Goal: Transaction & Acquisition: Purchase product/service

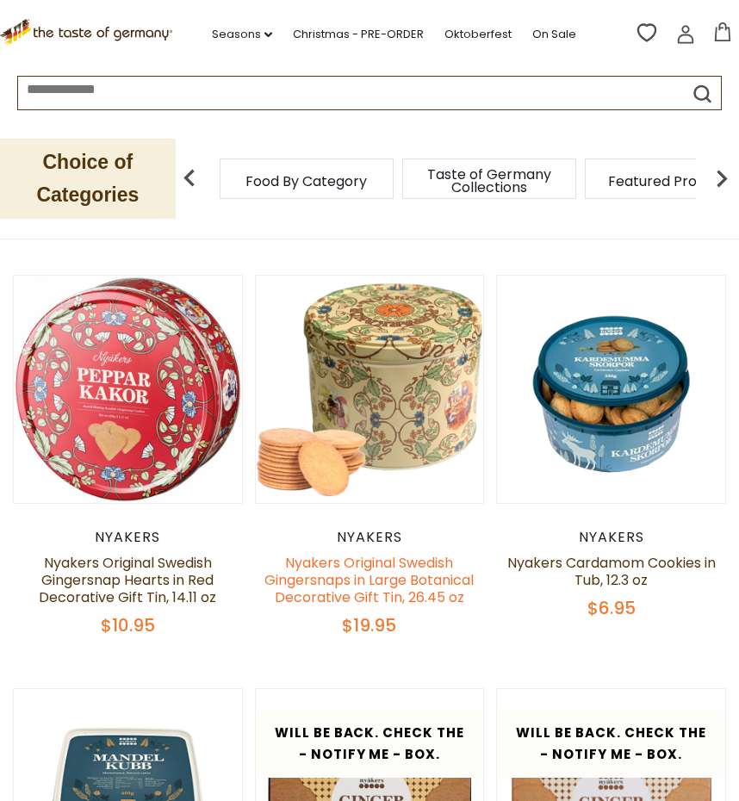
scroll to position [535, 0]
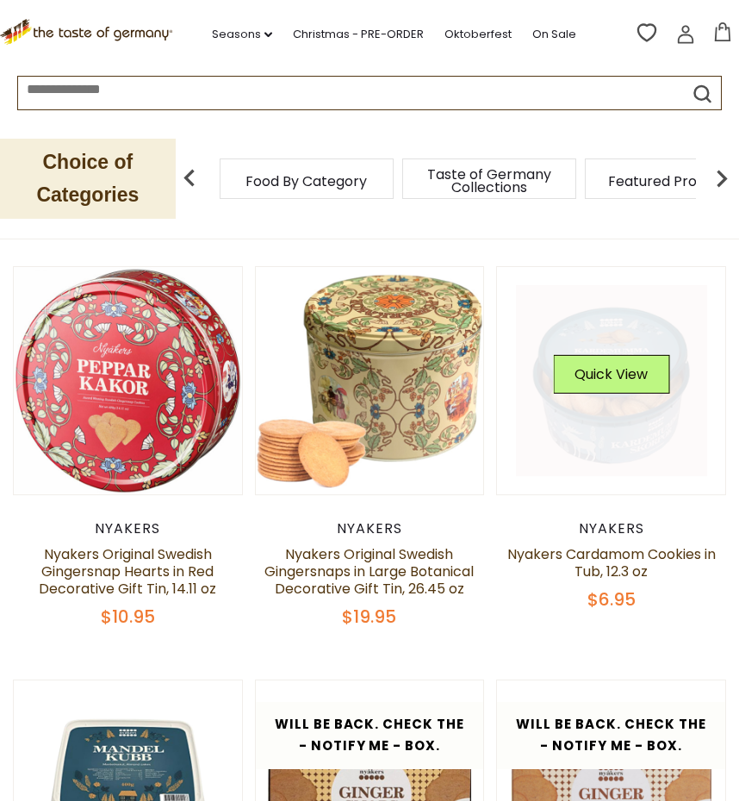
click at [614, 383] on button "Quick View" at bounding box center [611, 374] width 116 height 39
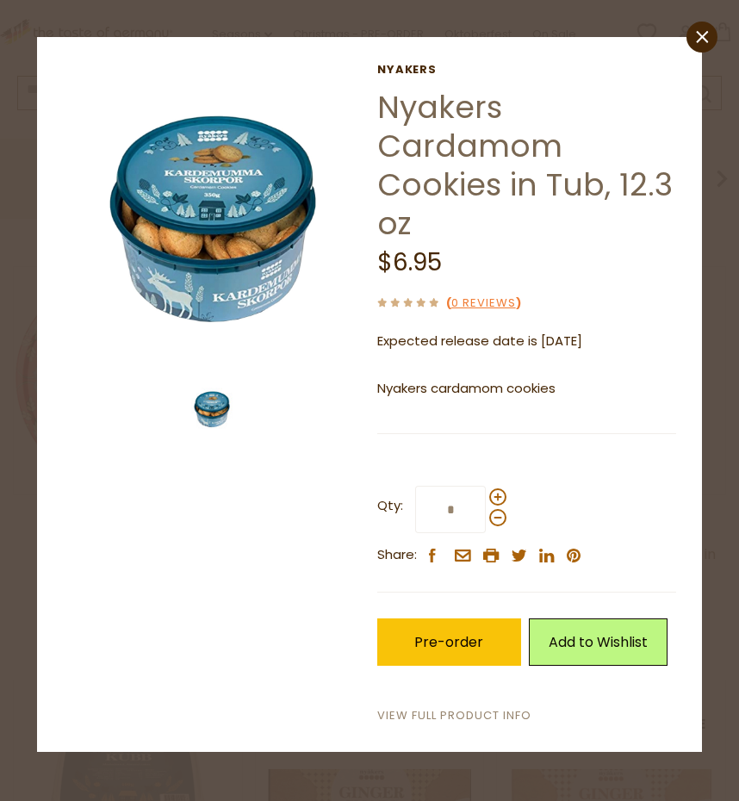
click at [417, 712] on link "View Full Product Info" at bounding box center [454, 716] width 154 height 18
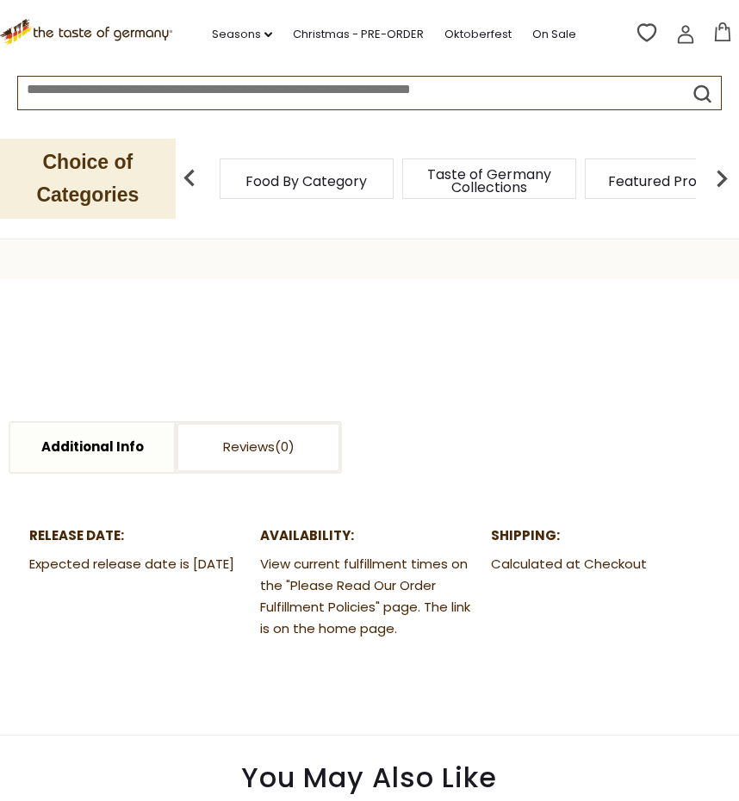
scroll to position [702, 0]
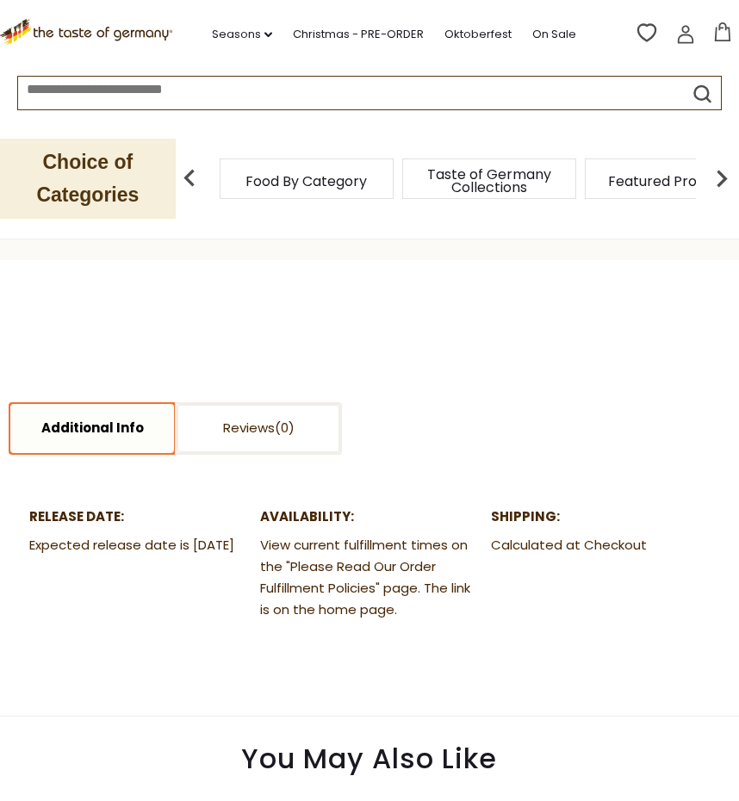
click at [116, 420] on link "Additional Info" at bounding box center [92, 428] width 164 height 49
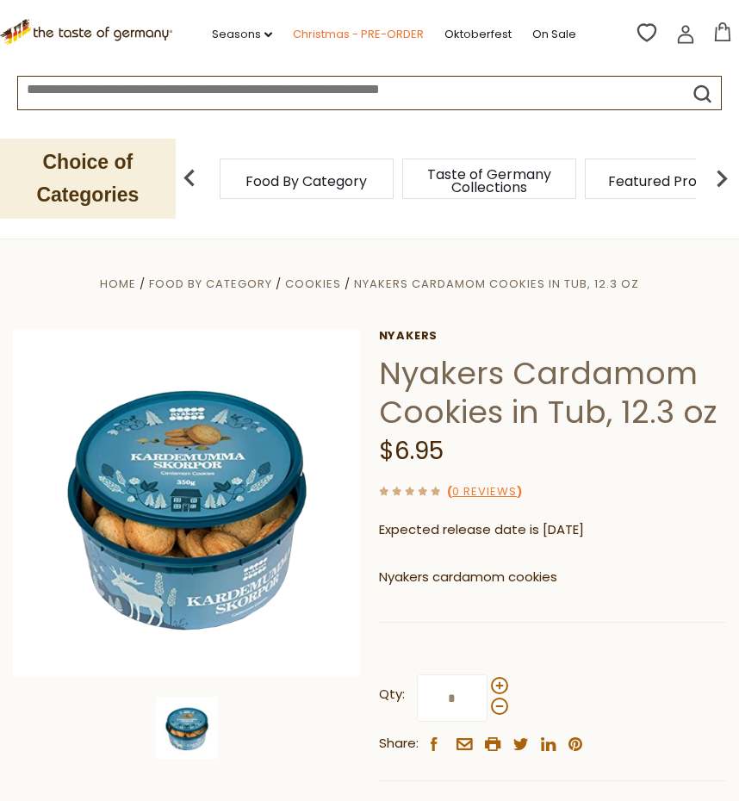
click at [345, 38] on link "Christmas - PRE-ORDER" at bounding box center [358, 34] width 131 height 19
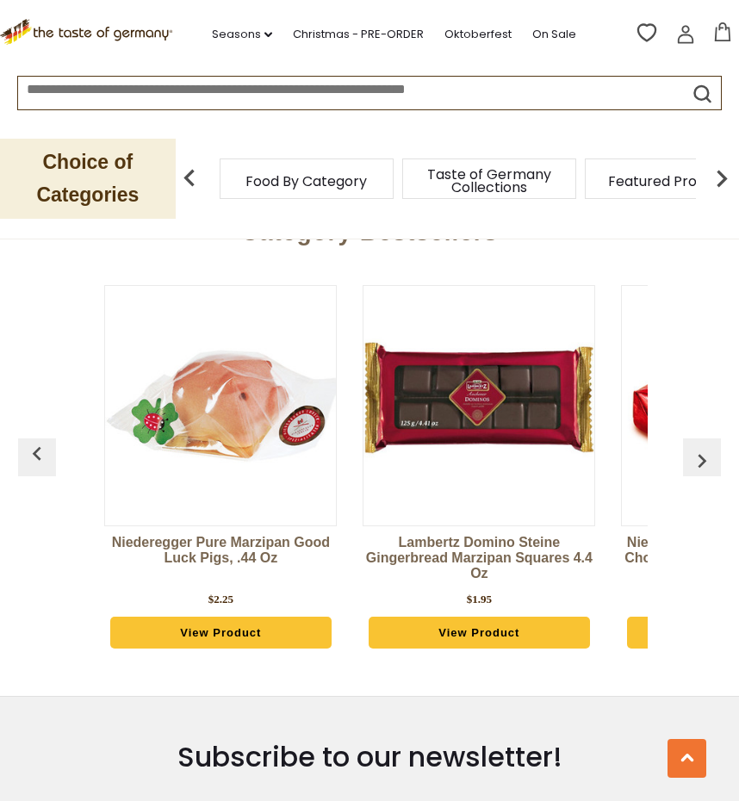
scroll to position [5632, 0]
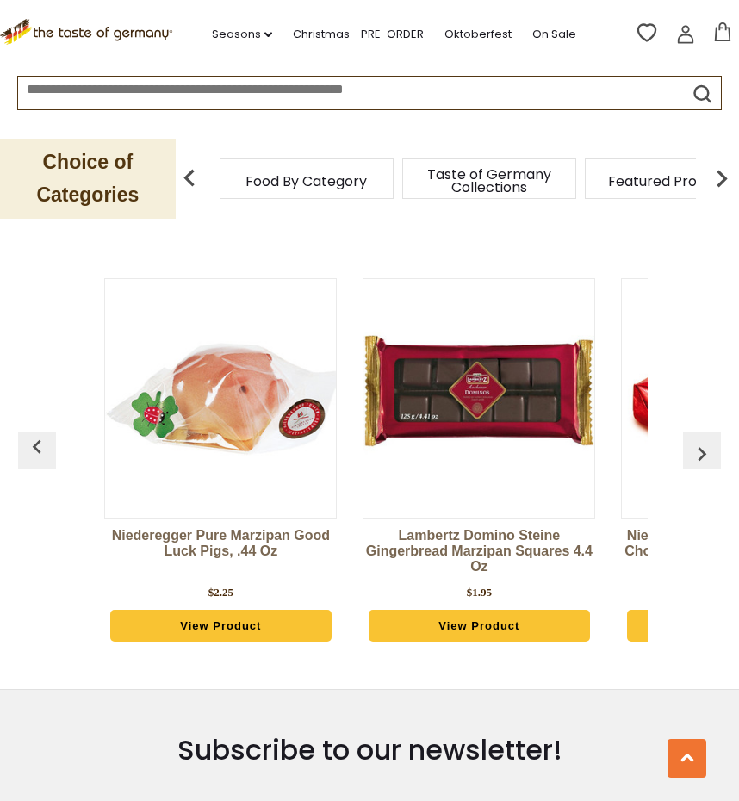
click at [707, 462] on img "button" at bounding box center [702, 454] width 28 height 28
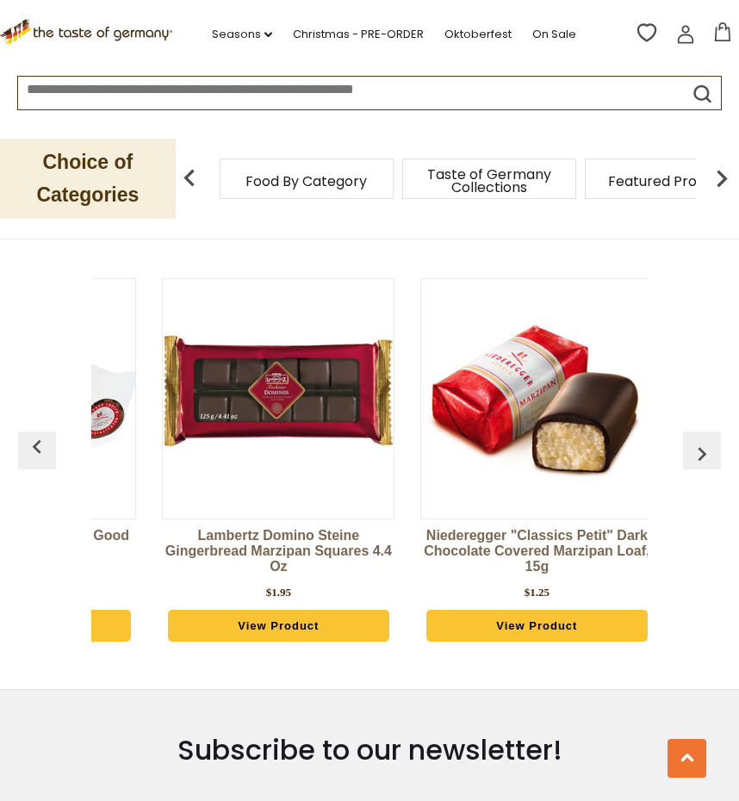
scroll to position [0, 258]
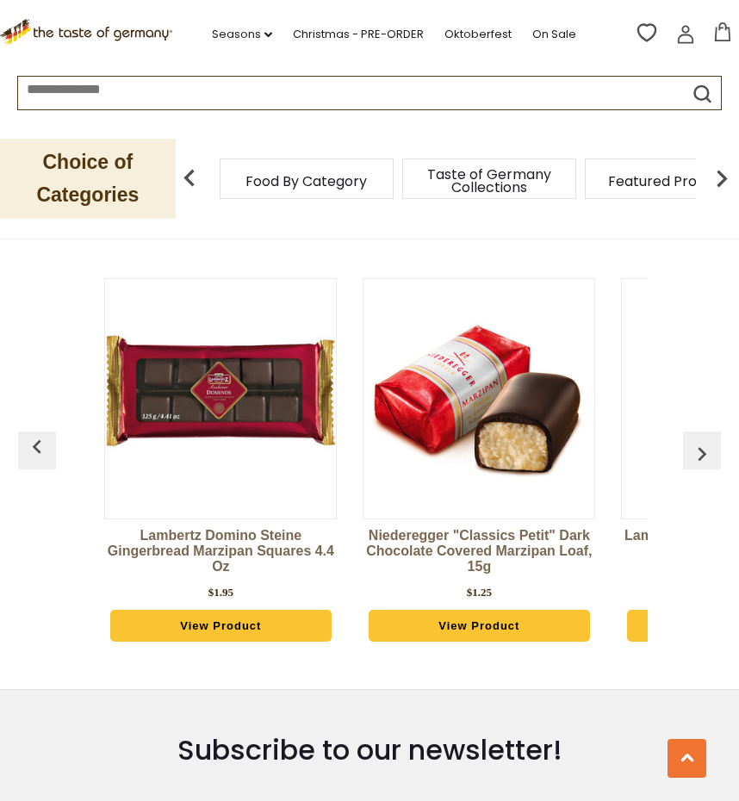
click at [707, 463] on img "button" at bounding box center [702, 454] width 28 height 28
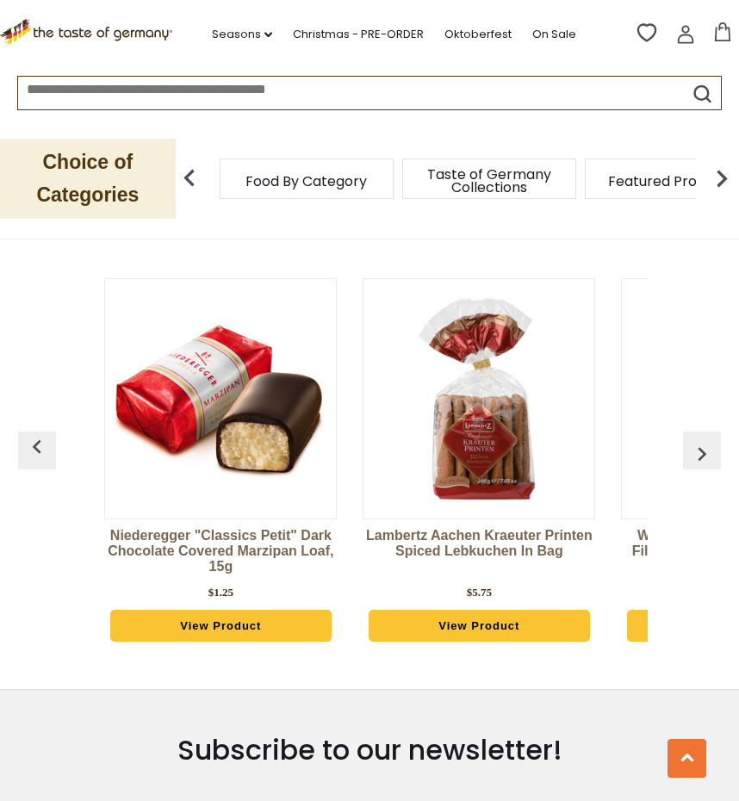
click at [707, 463] on img "button" at bounding box center [702, 454] width 28 height 28
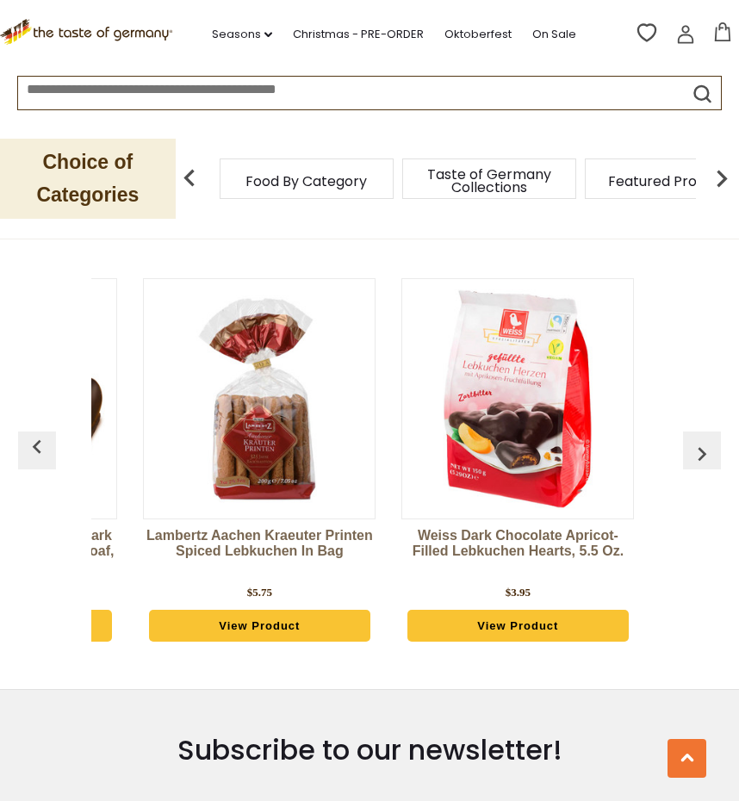
scroll to position [0, 775]
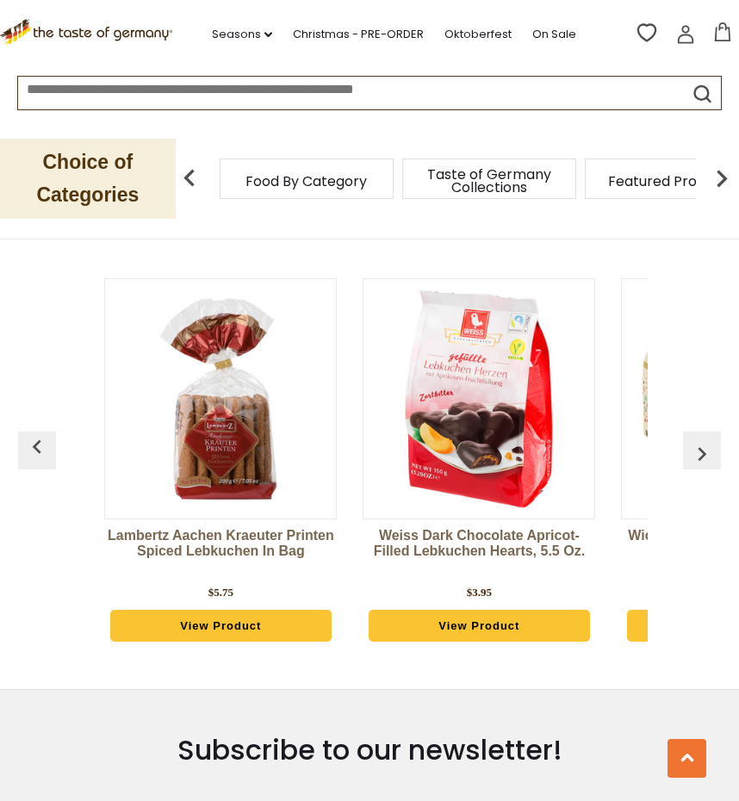
click at [707, 463] on img "button" at bounding box center [702, 454] width 28 height 28
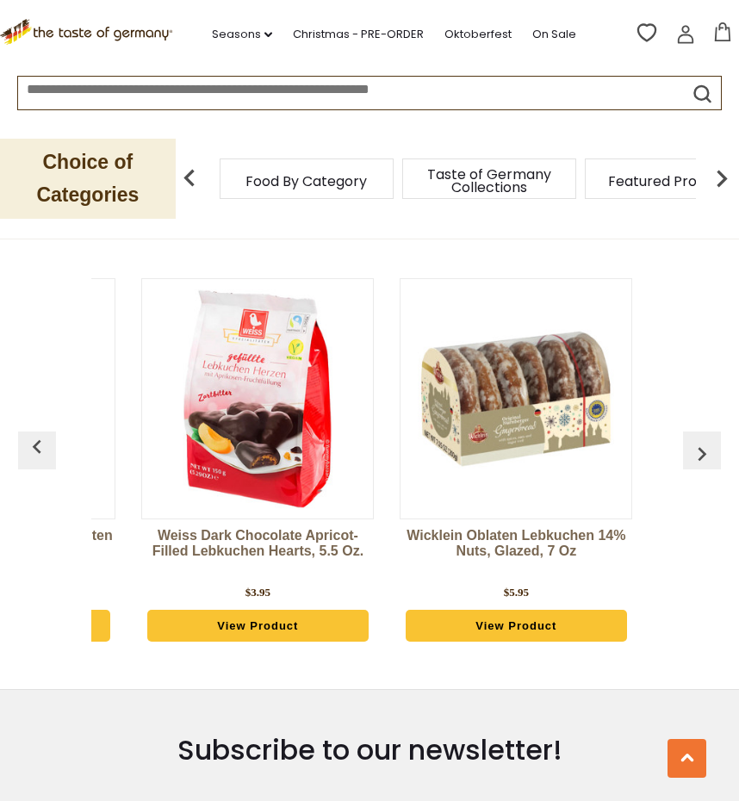
scroll to position [0, 1034]
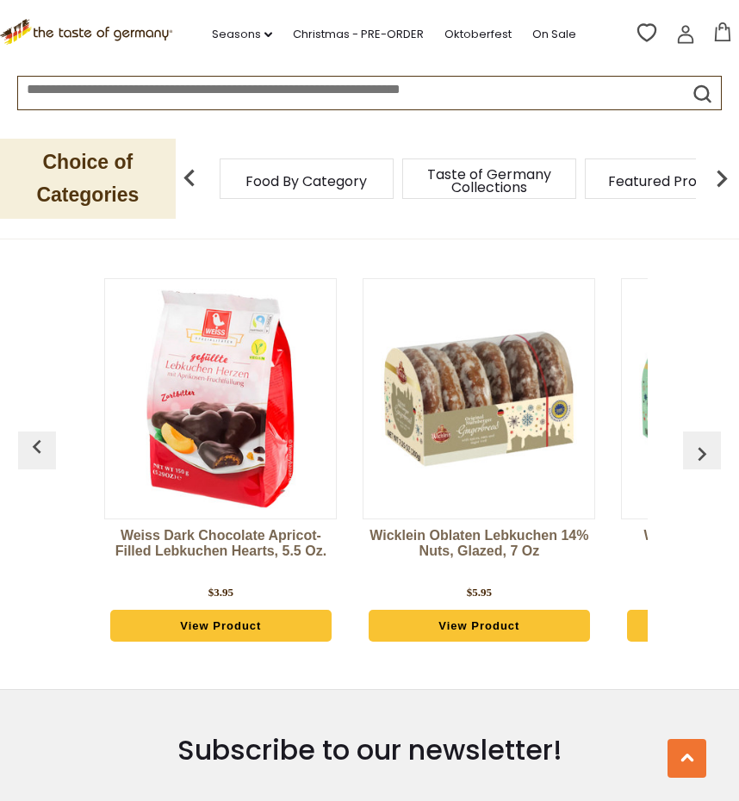
click at [707, 463] on img "button" at bounding box center [702, 454] width 28 height 28
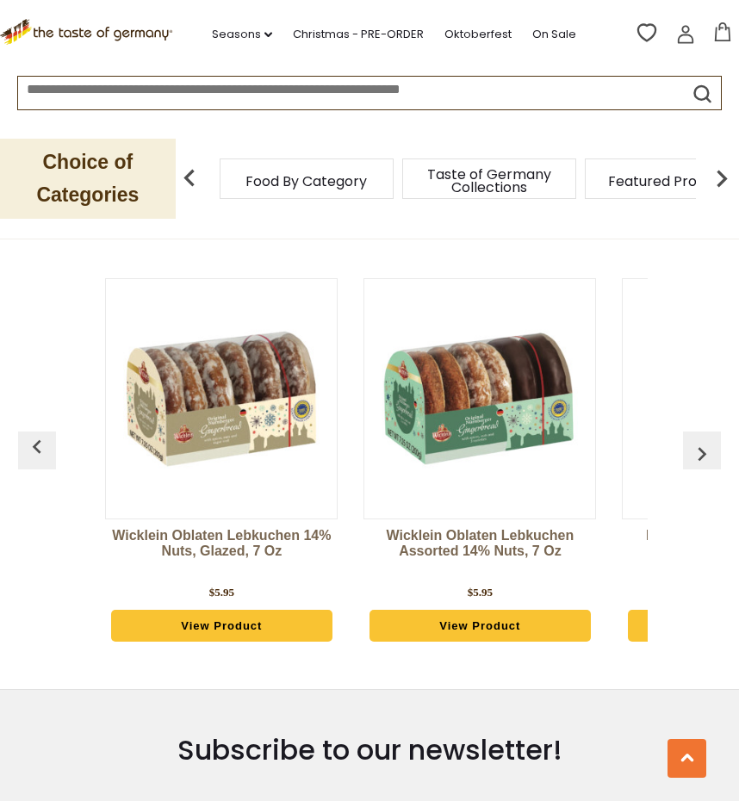
scroll to position [0, 1292]
click at [707, 463] on img "button" at bounding box center [702, 454] width 28 height 28
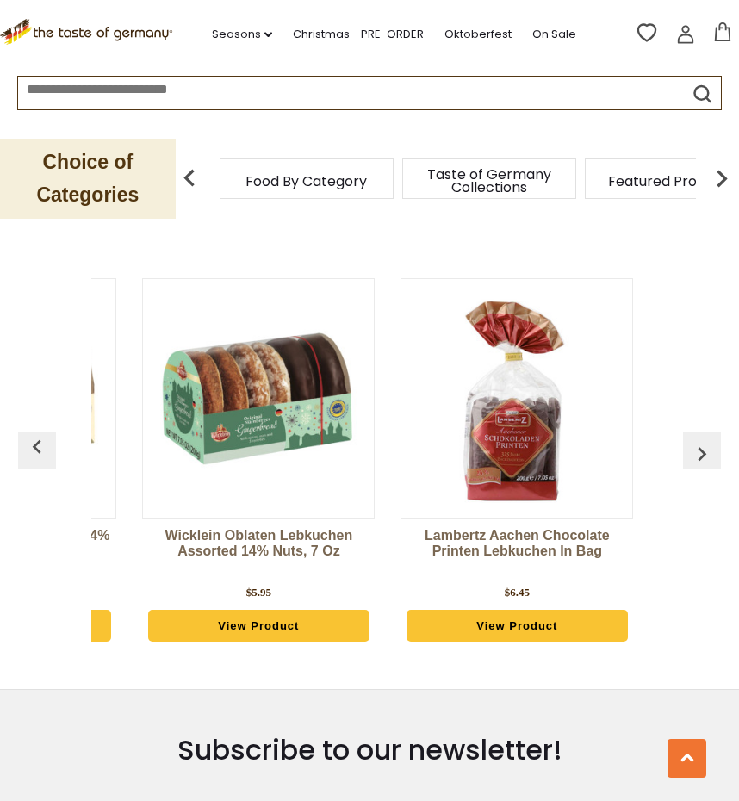
scroll to position [0, 1551]
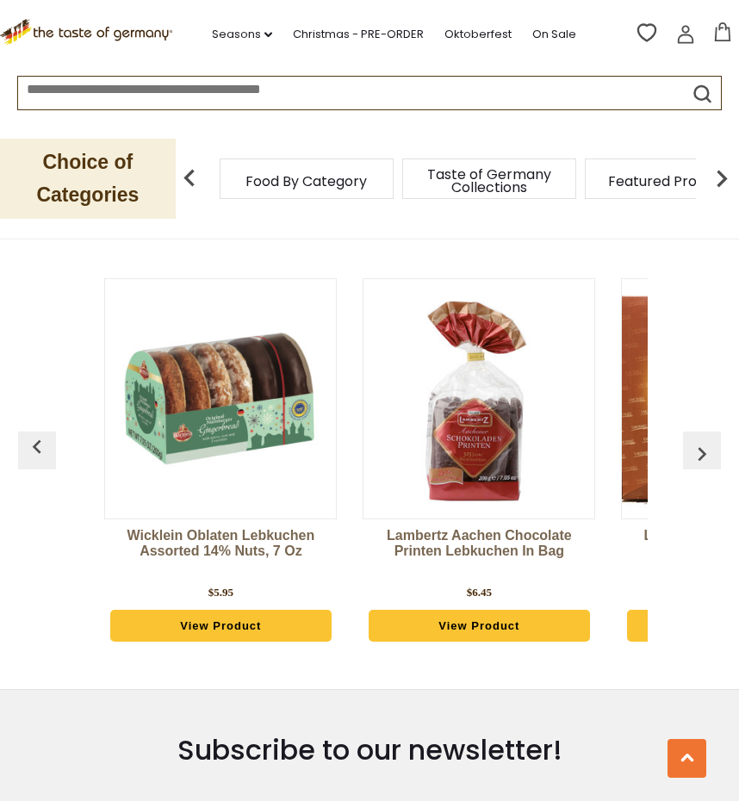
click at [707, 463] on img "button" at bounding box center [702, 454] width 28 height 28
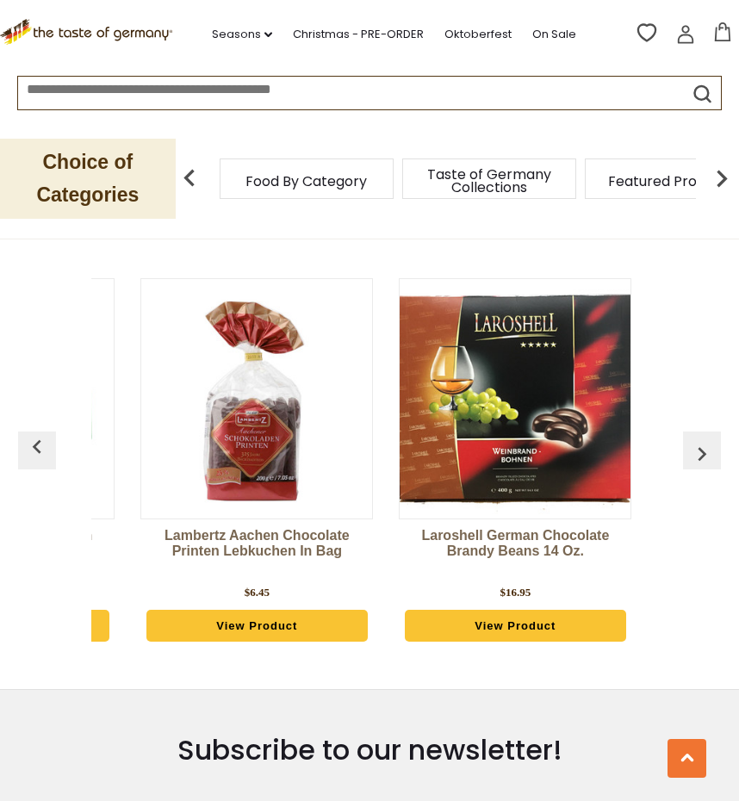
scroll to position [0, 1809]
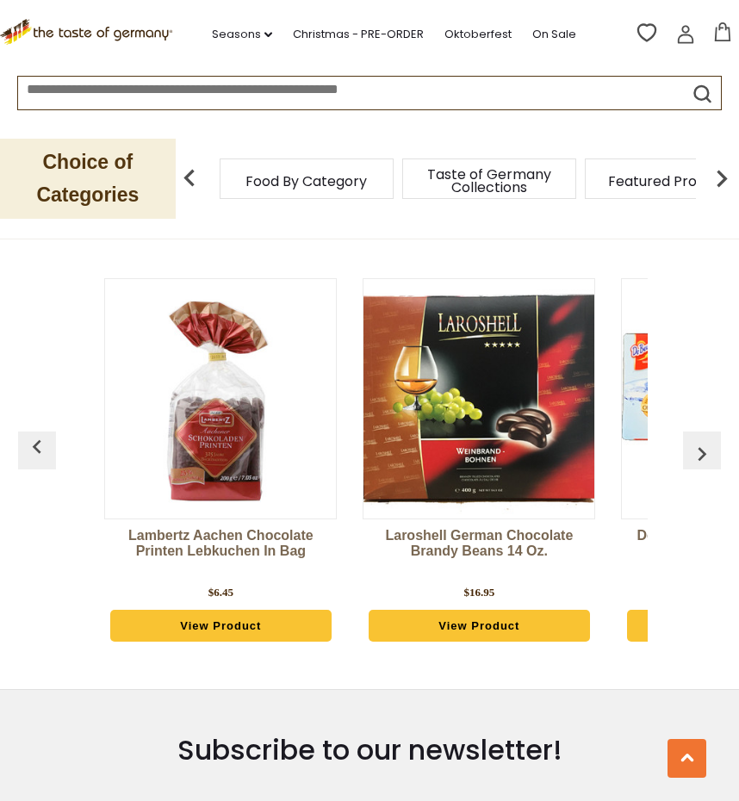
click at [707, 463] on img "button" at bounding box center [702, 454] width 28 height 28
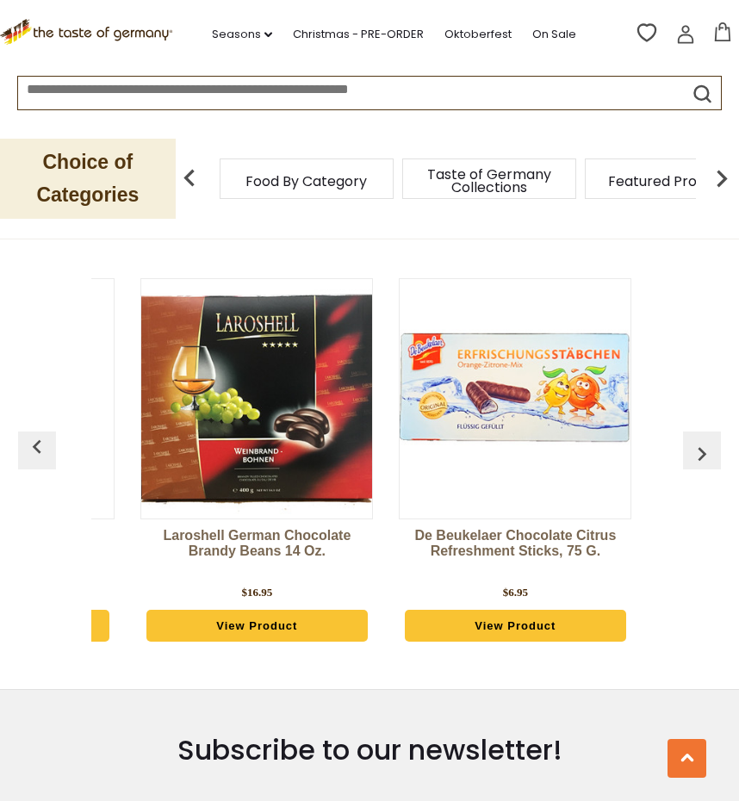
scroll to position [0, 2067]
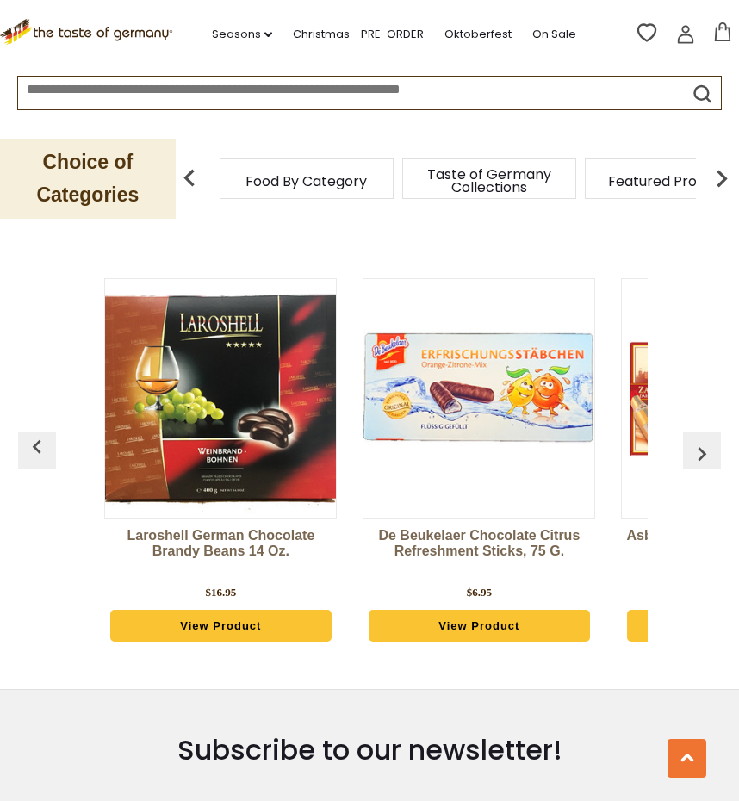
click at [707, 463] on img "button" at bounding box center [702, 454] width 28 height 28
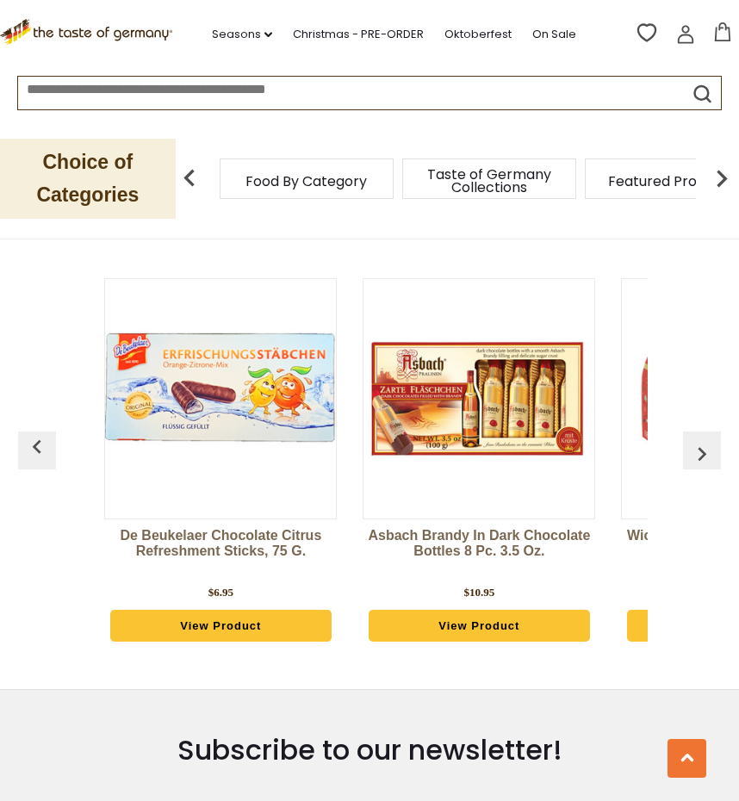
click at [707, 463] on img "button" at bounding box center [702, 454] width 28 height 28
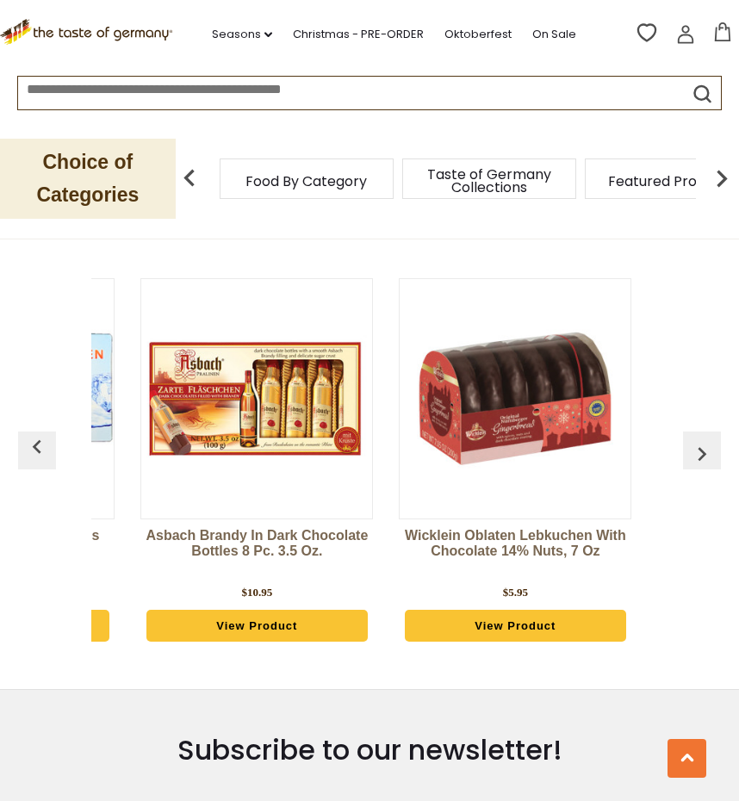
scroll to position [0, 2584]
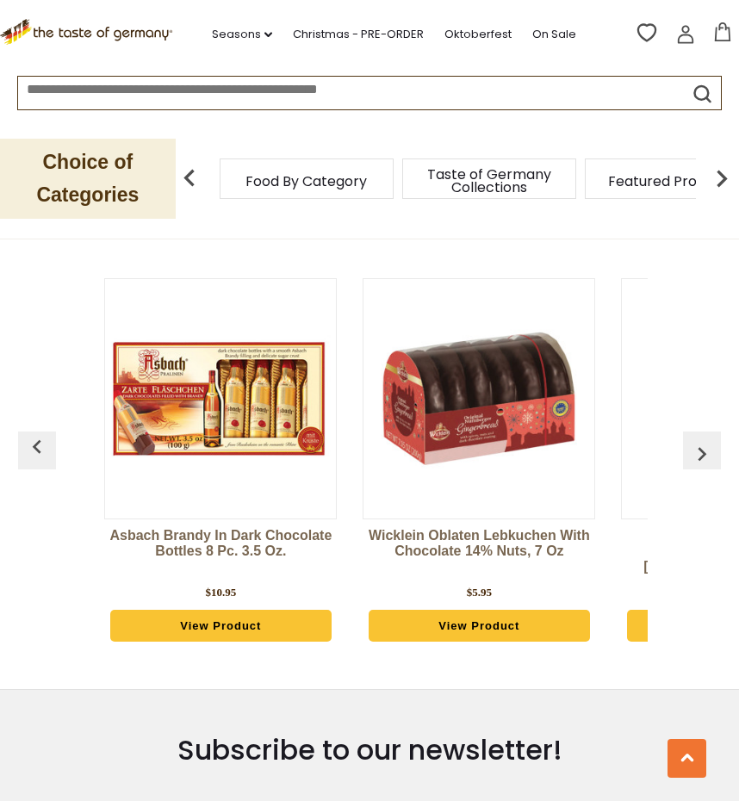
click at [707, 463] on img "button" at bounding box center [702, 454] width 28 height 28
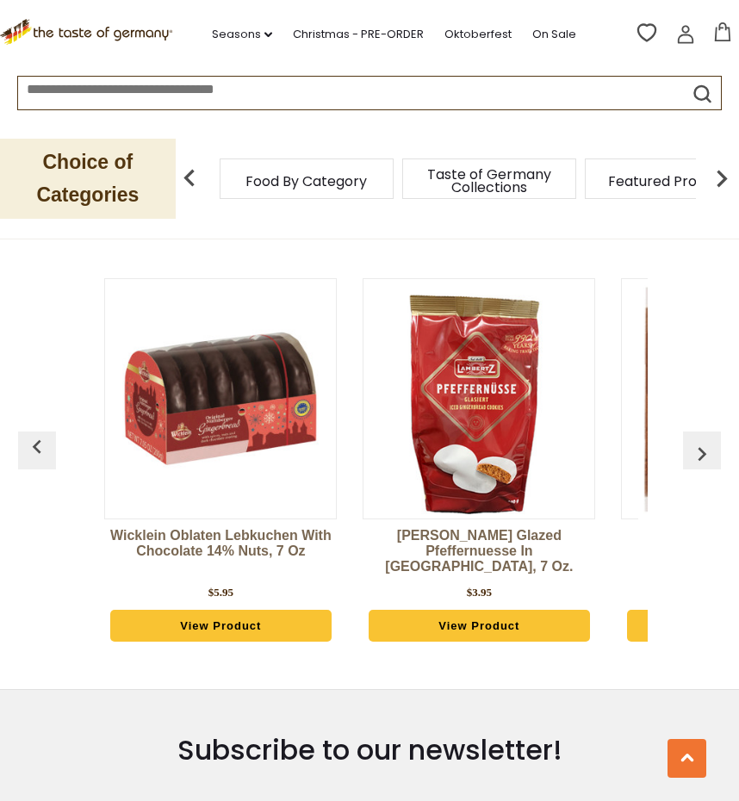
click at [707, 463] on img "button" at bounding box center [702, 454] width 28 height 28
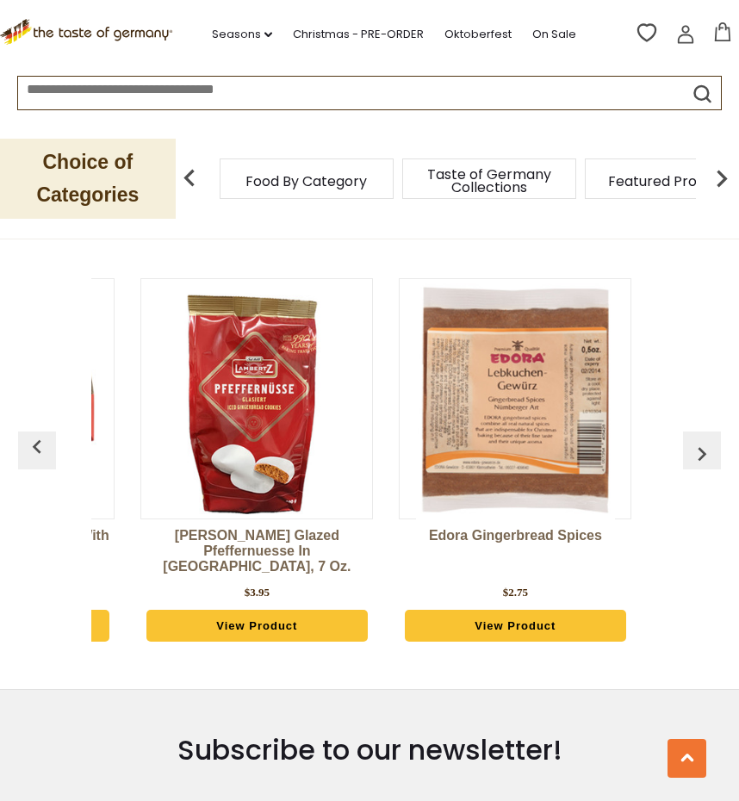
scroll to position [0, 3101]
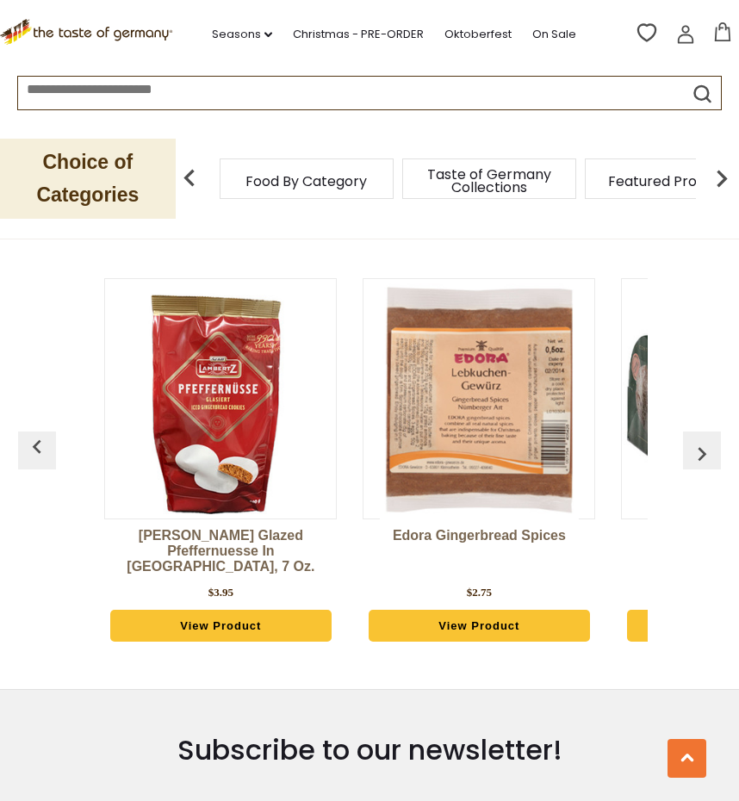
click at [707, 463] on img "button" at bounding box center [702, 454] width 28 height 28
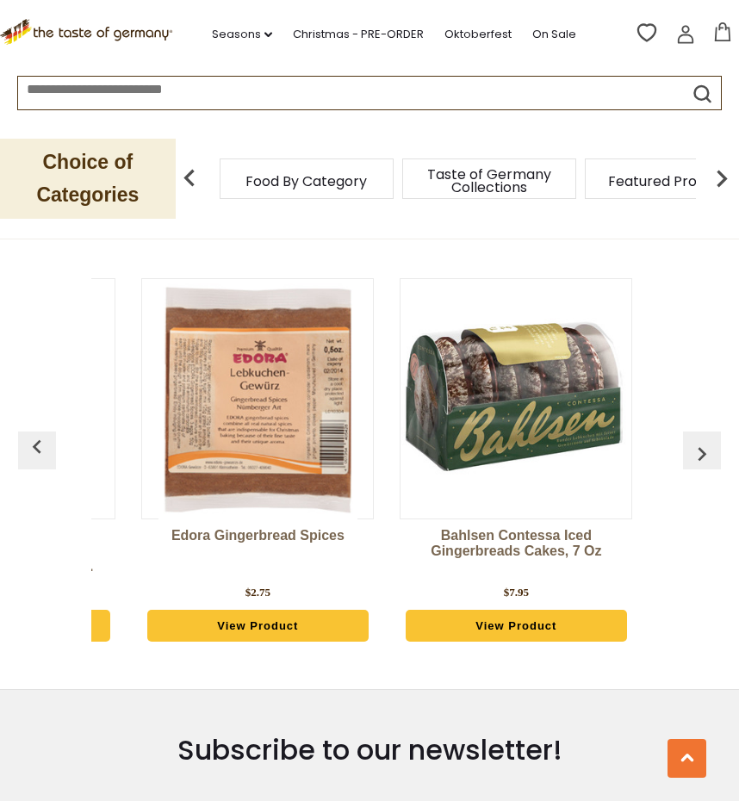
scroll to position [0, 3360]
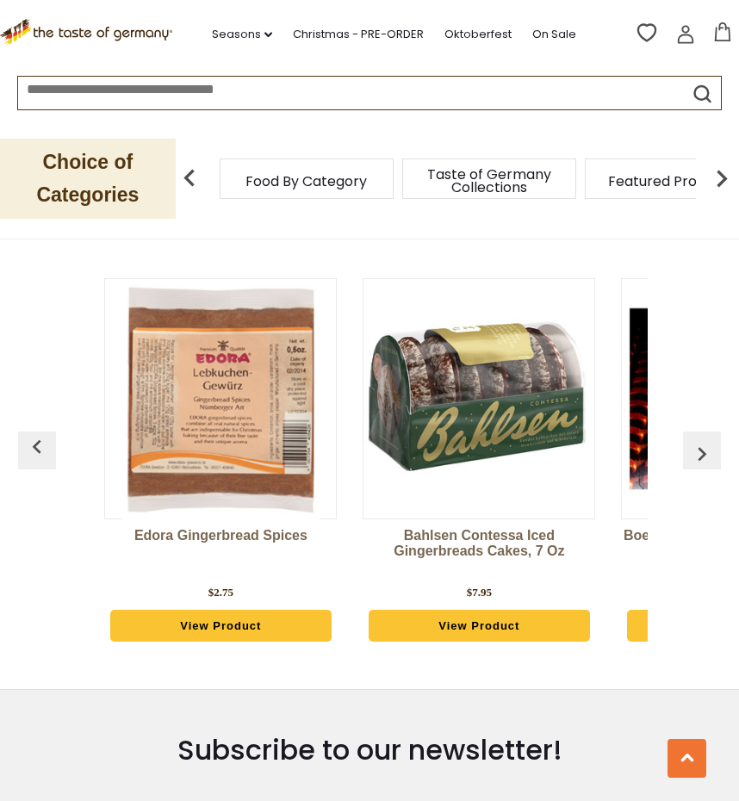
click at [707, 463] on img "button" at bounding box center [702, 454] width 28 height 28
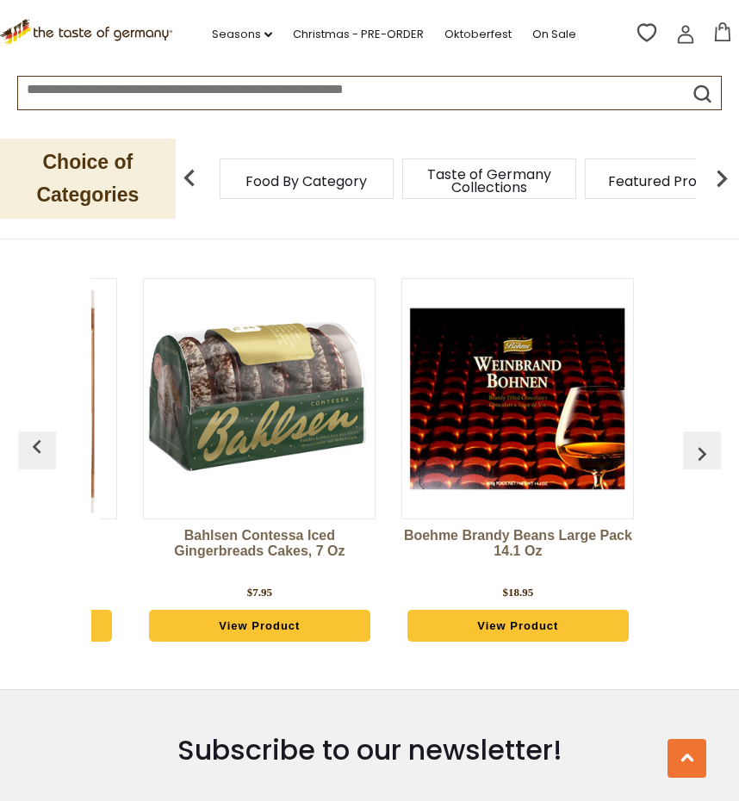
click at [707, 463] on img "button" at bounding box center [702, 454] width 28 height 28
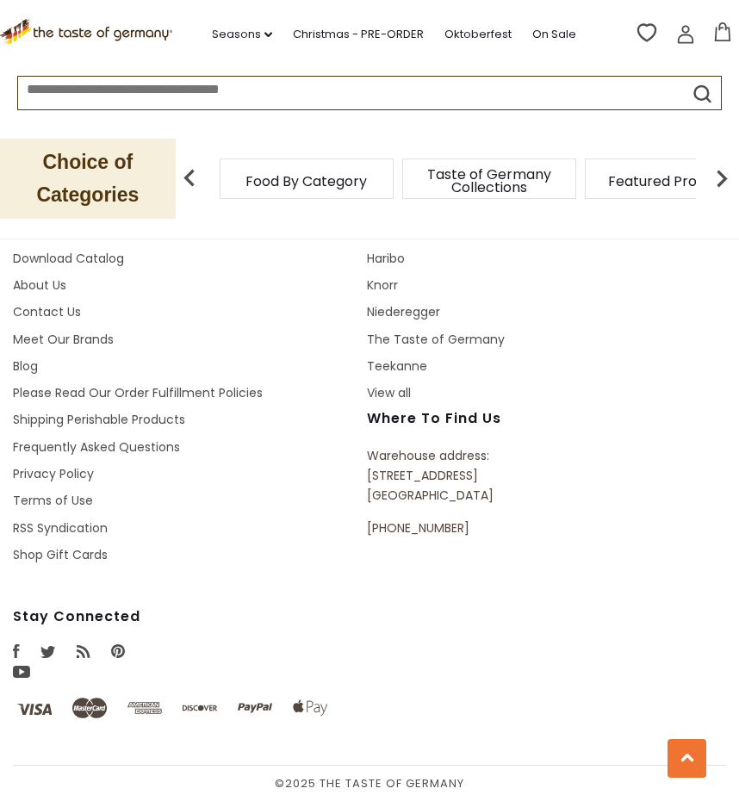
scroll to position [6354, 0]
click at [339, 182] on span "Food By Category" at bounding box center [306, 181] width 121 height 13
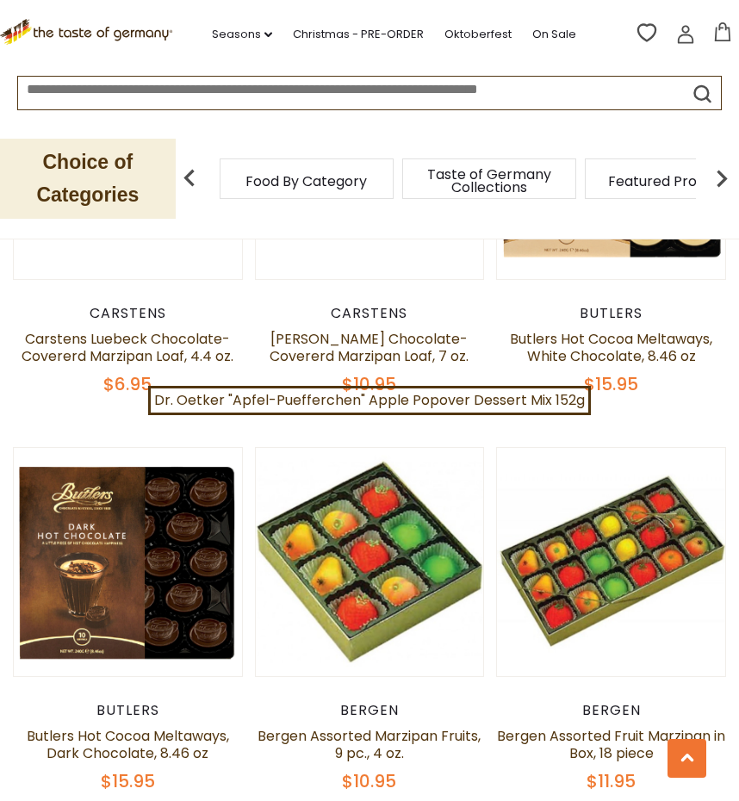
scroll to position [3248, 0]
